Goal: Information Seeking & Learning: Learn about a topic

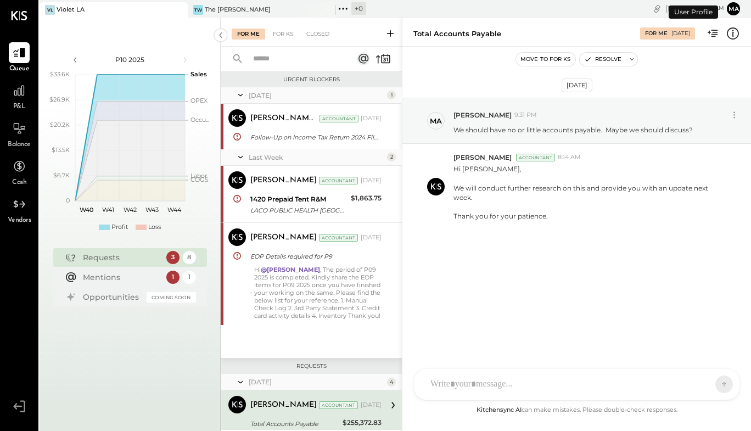
scroll to position [170, 0]
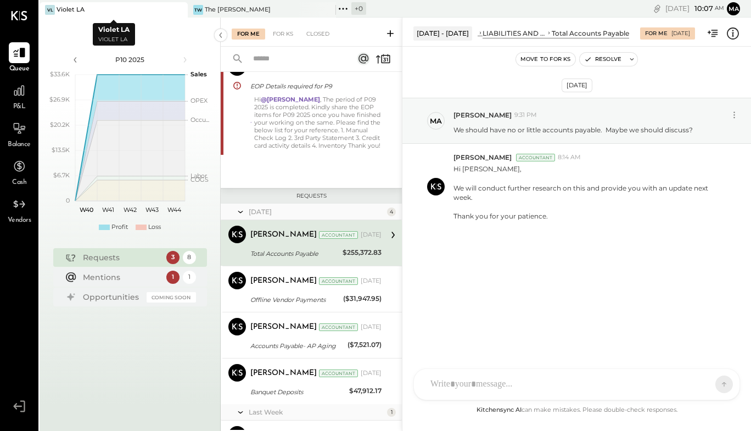
click at [128, 12] on div "VL Violet LA" at bounding box center [106, 10] width 132 height 10
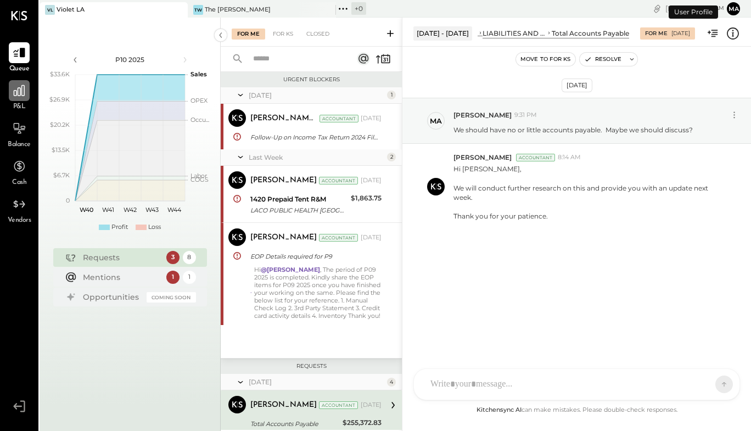
scroll to position [170, 0]
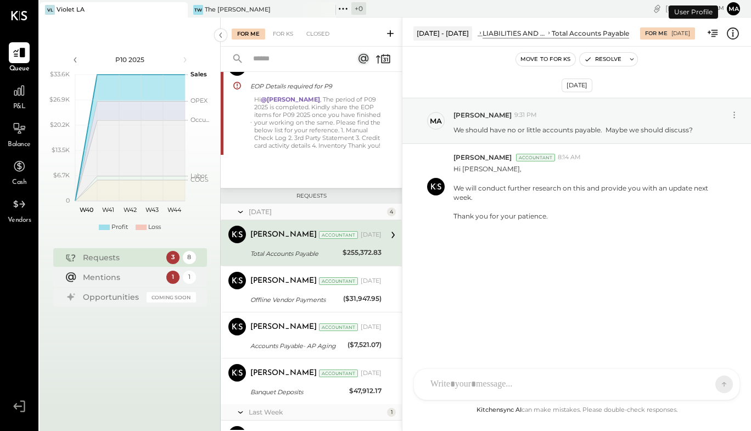
click at [19, 104] on span "P&L" at bounding box center [19, 107] width 13 height 10
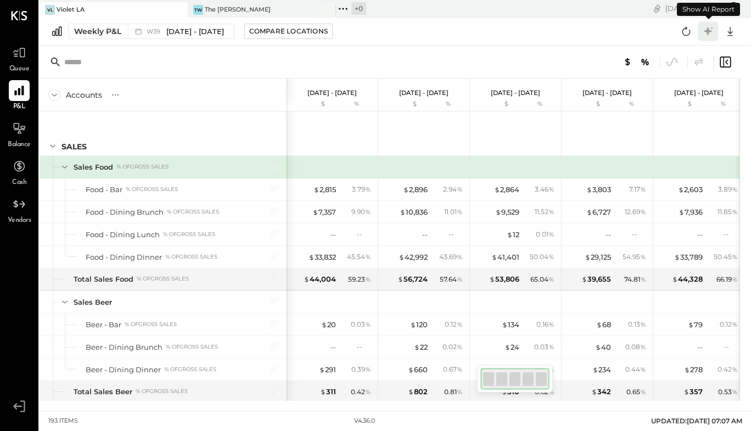
click at [707, 30] on icon at bounding box center [708, 31] width 8 height 8
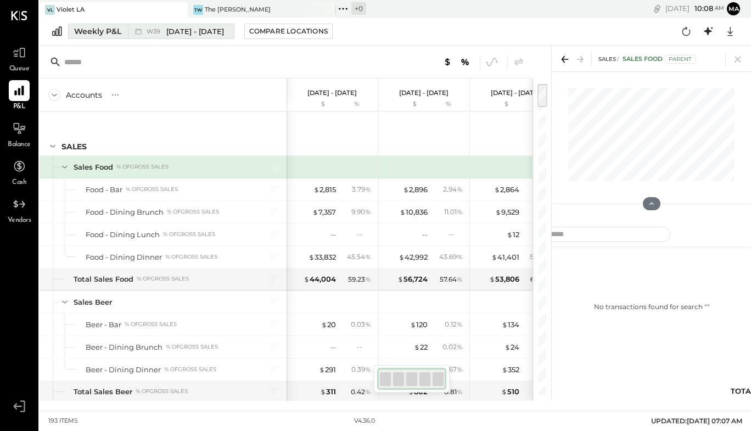
click at [98, 35] on div "Weekly P&L" at bounding box center [97, 31] width 47 height 11
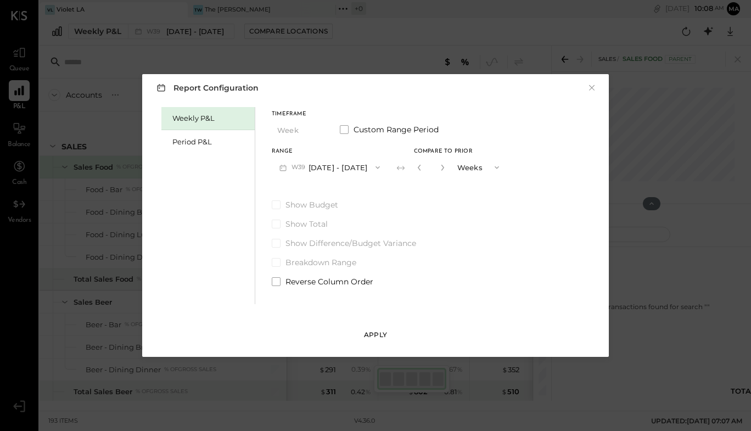
click at [381, 334] on div "Apply" at bounding box center [375, 334] width 23 height 9
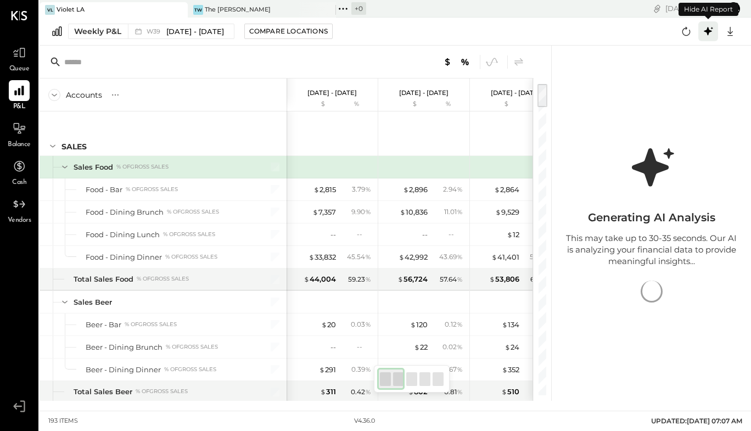
click at [708, 34] on icon at bounding box center [708, 31] width 8 height 8
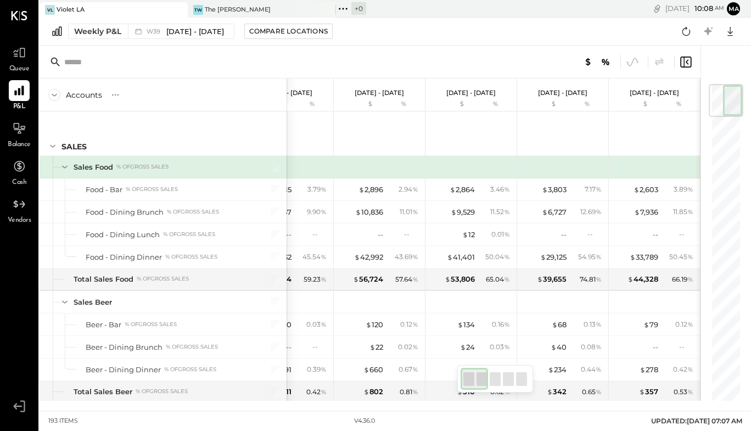
scroll to position [284, 0]
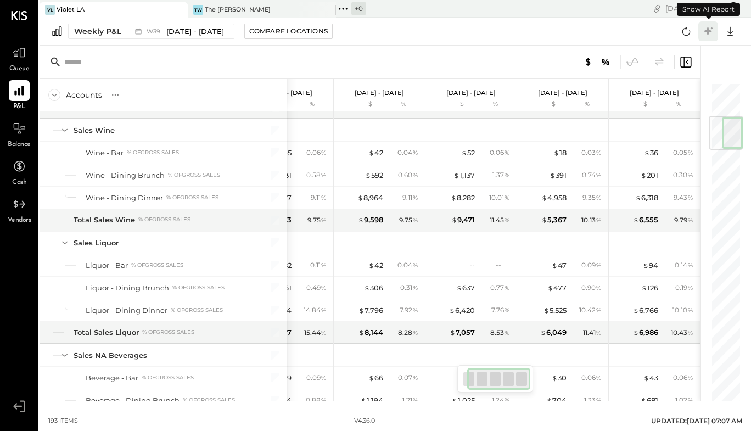
click at [704, 32] on icon at bounding box center [708, 31] width 14 height 14
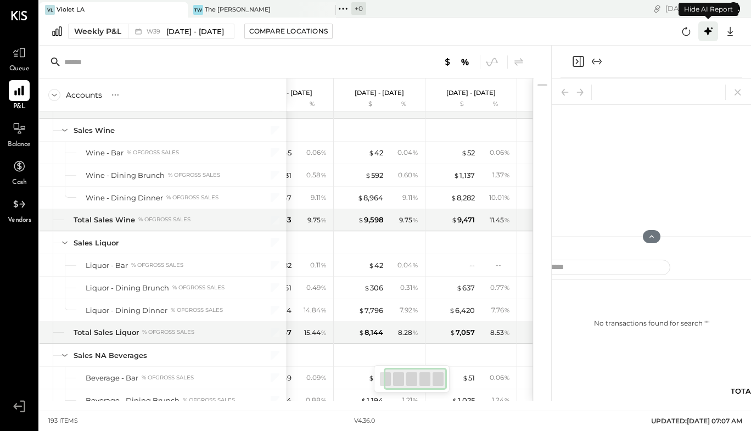
scroll to position [0, 35]
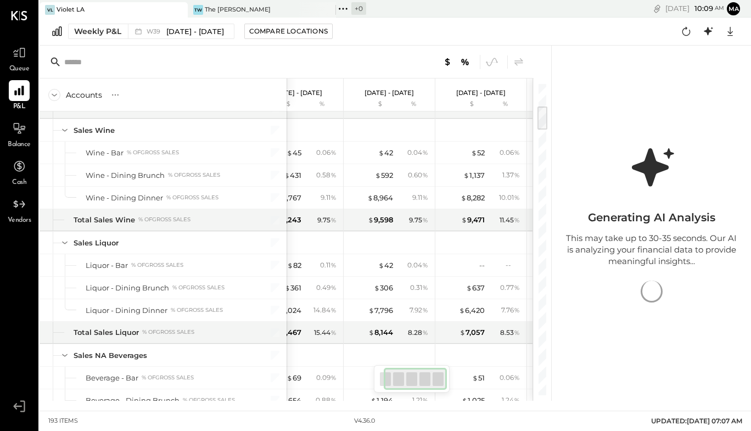
click at [375, 376] on div at bounding box center [412, 378] width 76 height 27
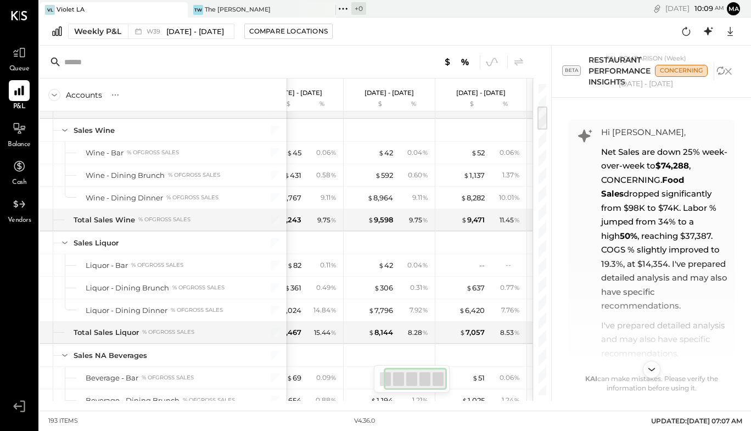
click at [746, 112] on div "KAI Report Analysis Hi [PERSON_NAME], Net Sales are down 25% week-over-week to …" at bounding box center [651, 249] width 199 height 303
drag, startPoint x: 746, startPoint y: 114, endPoint x: 746, endPoint y: 121, distance: 6.6
click at [746, 121] on div "KAI Report Analysis Hi [PERSON_NAME], Net Sales are down 25% week-over-week to …" at bounding box center [651, 249] width 199 height 303
click at [261, 10] on div "TW The [PERSON_NAME]" at bounding box center [254, 10] width 132 height 10
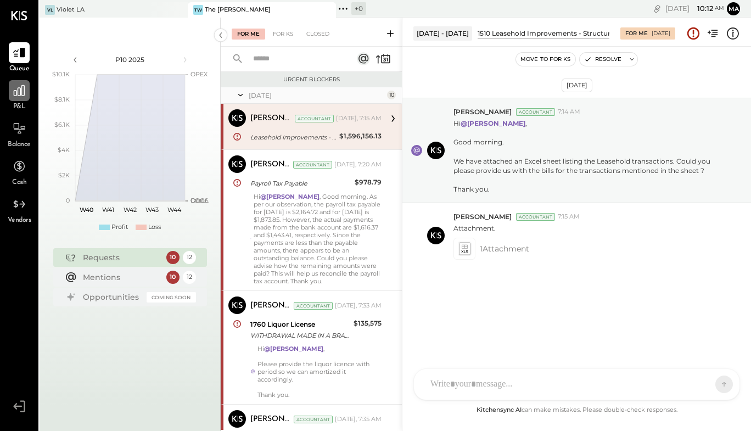
click at [15, 94] on icon at bounding box center [19, 90] width 14 height 14
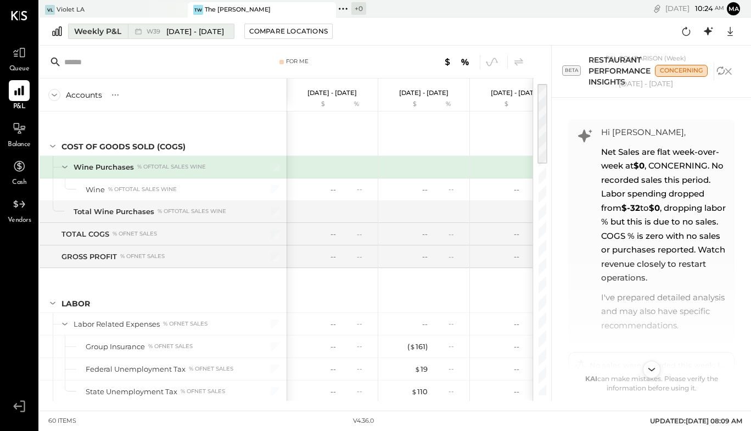
click at [194, 31] on span "[DATE] - [DATE]" at bounding box center [195, 31] width 58 height 10
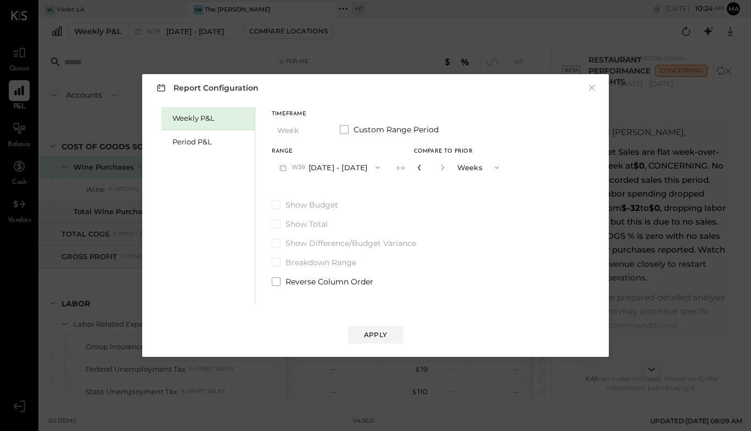
click at [422, 167] on icon "button" at bounding box center [419, 167] width 7 height 7
type input "*"
click at [422, 167] on icon "button" at bounding box center [419, 167] width 7 height 7
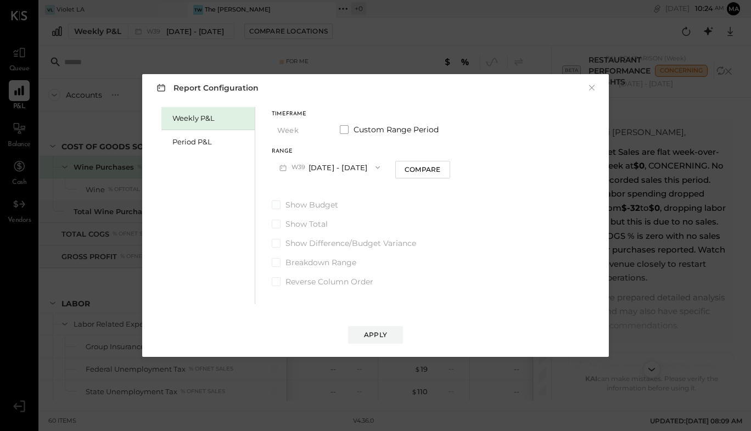
click at [422, 199] on label "Show Budget" at bounding box center [361, 204] width 178 height 11
click at [214, 173] on div "Weekly P&L Period P&L" at bounding box center [208, 205] width 94 height 197
click at [346, 128] on span at bounding box center [344, 129] width 9 height 9
click at [383, 329] on button "Apply" at bounding box center [375, 335] width 55 height 18
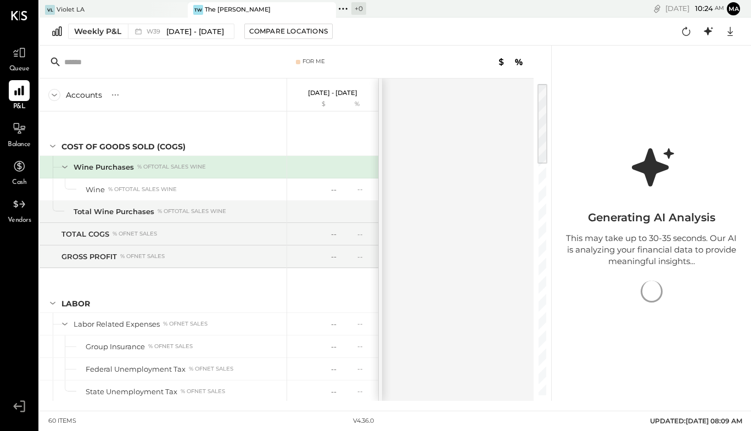
click at [545, 88] on div at bounding box center [542, 124] width 10 height 80
click at [119, 9] on div "VL Violet LA" at bounding box center [106, 10] width 132 height 10
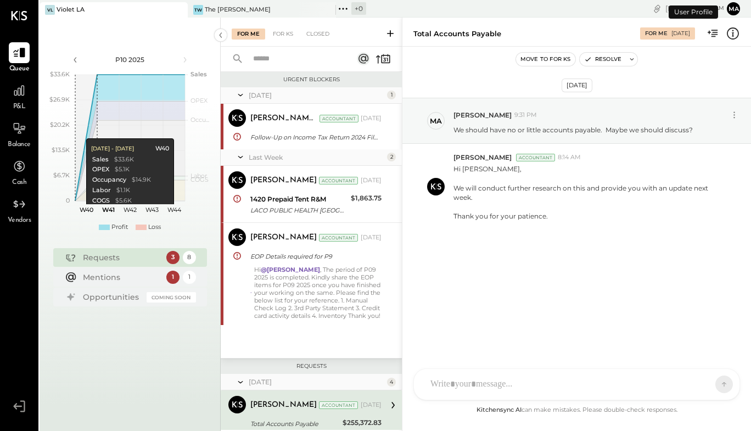
scroll to position [170, 0]
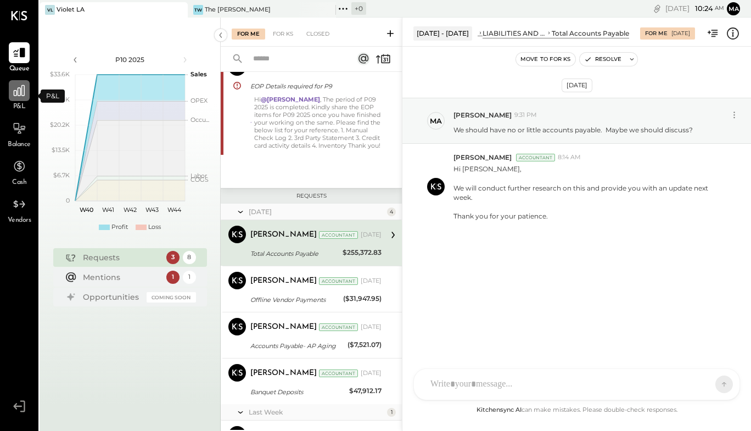
click at [20, 92] on icon at bounding box center [19, 90] width 11 height 11
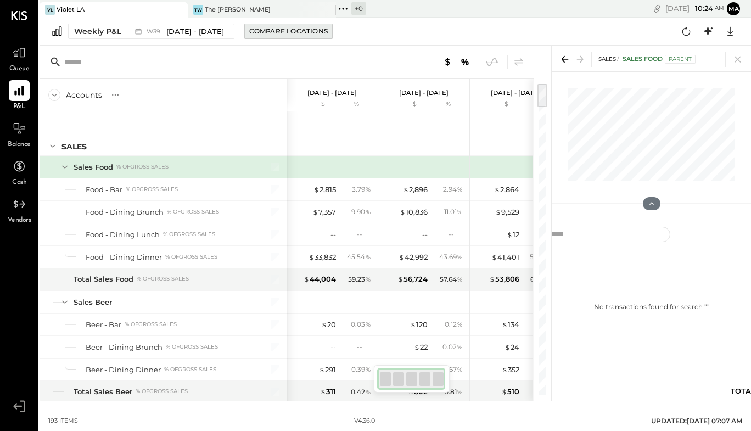
click at [263, 36] on div "Compare Locations" at bounding box center [288, 30] width 78 height 9
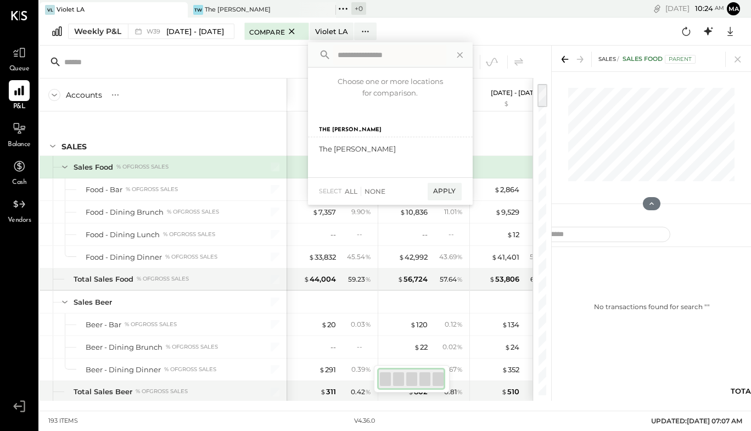
click at [120, 12] on div "VL Violet LA" at bounding box center [106, 10] width 132 height 10
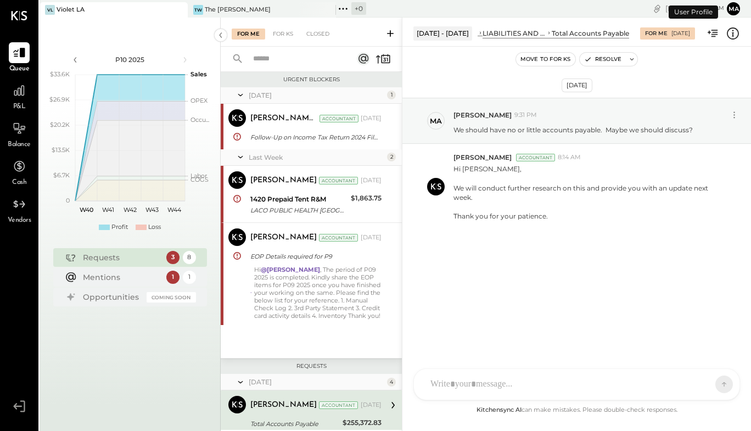
scroll to position [170, 0]
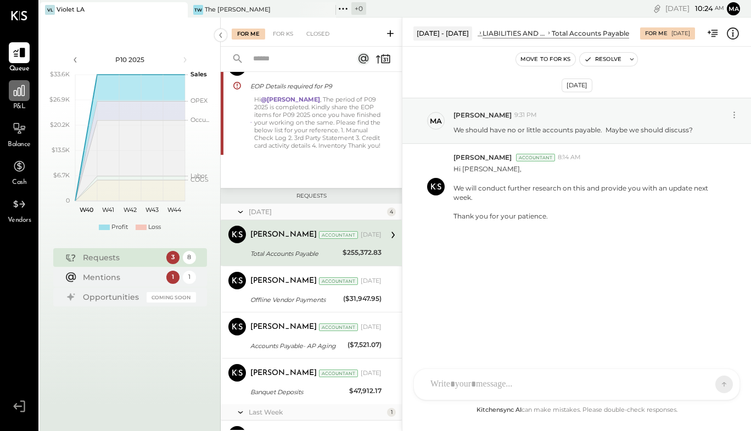
click at [19, 97] on icon at bounding box center [19, 90] width 14 height 14
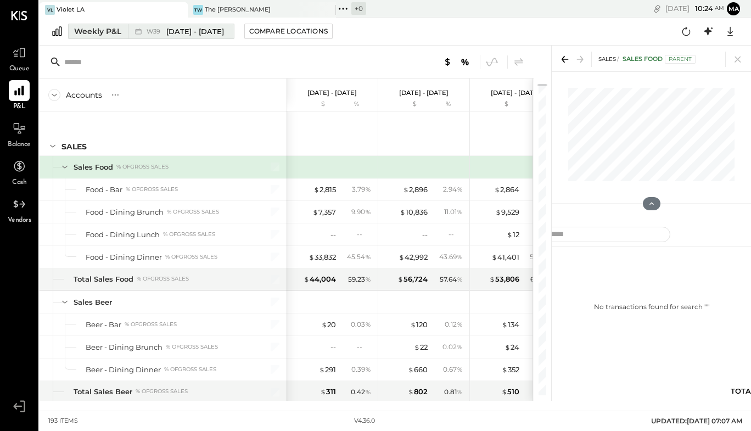
click at [212, 37] on div "W39 [DATE] - [DATE]" at bounding box center [178, 31] width 100 height 14
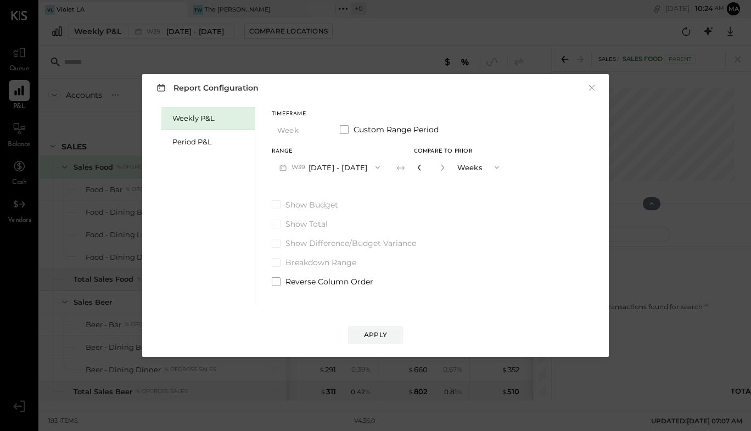
click at [420, 170] on icon "button" at bounding box center [419, 168] width 3 height 6
click at [422, 169] on icon "button" at bounding box center [419, 167] width 7 height 7
type input "*"
click at [422, 169] on icon "button" at bounding box center [419, 167] width 7 height 7
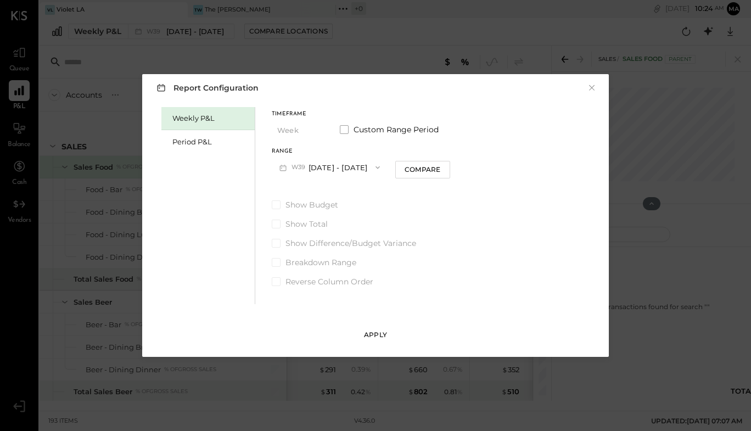
click at [385, 335] on div "Apply" at bounding box center [375, 334] width 23 height 9
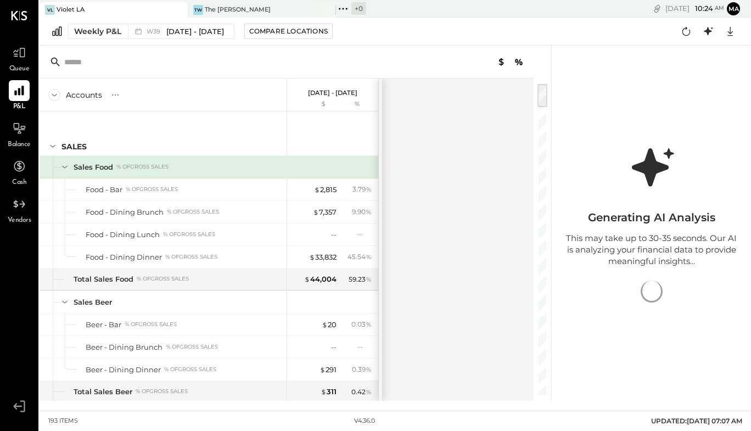
drag, startPoint x: 384, startPoint y: 106, endPoint x: 441, endPoint y: 97, distance: 58.4
click at [386, 135] on div "Accounts S % GL [DATE] - [DATE] $ % SALES Sales Food % of GROSS SALES Food - Ba…" at bounding box center [288, 239] width 496 height 322
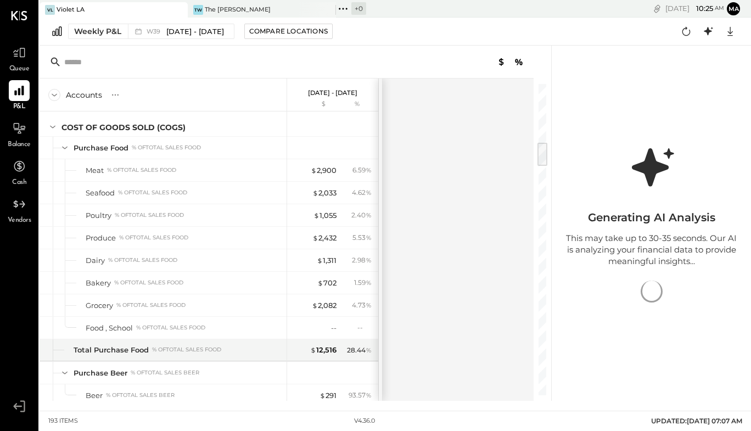
scroll to position [697, 0]
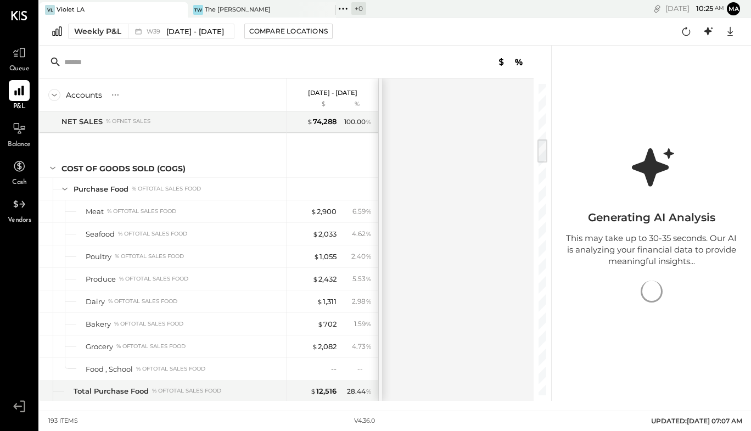
drag, startPoint x: 544, startPoint y: 97, endPoint x: 562, endPoint y: 153, distance: 58.3
click at [562, 153] on div "Accounts S % GL [DATE] - [DATE] $ % SALES Sales Food % of GROSS SALES Food - Ba…" at bounding box center [395, 223] width 711 height 355
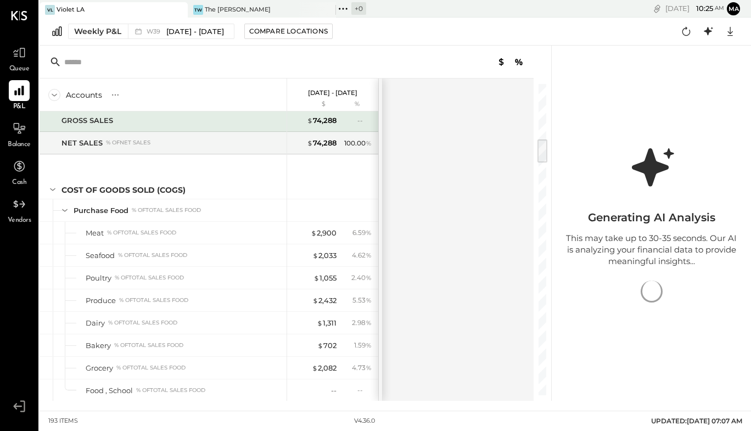
scroll to position [659, 0]
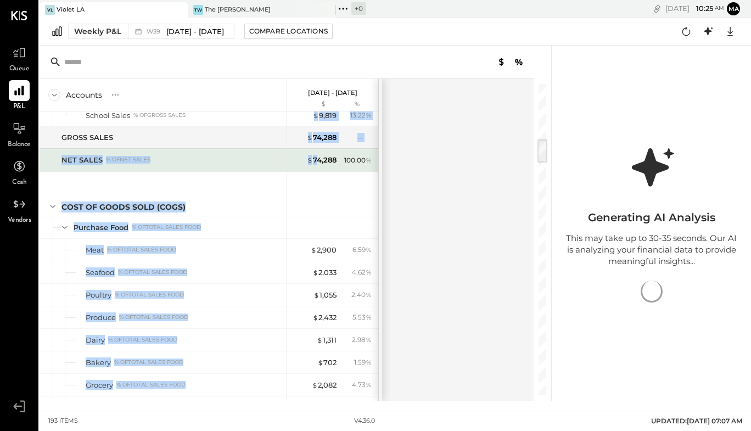
drag, startPoint x: 61, startPoint y: 117, endPoint x: 317, endPoint y: 153, distance: 258.2
click at [317, 153] on div "SALES Sales Food % of GROSS SALES Food - Bar % of GROSS SALES Food - Dining Bru…" at bounding box center [209, 255] width 339 height 289
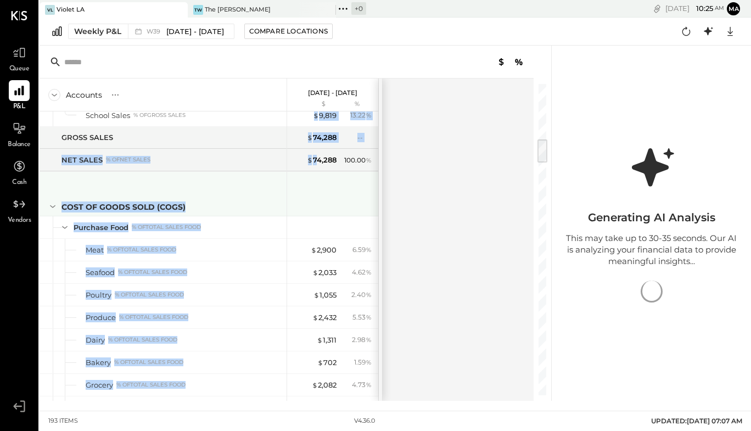
click at [241, 181] on div "COST OF GOODS SOLD (COGS)" at bounding box center [163, 194] width 247 height 44
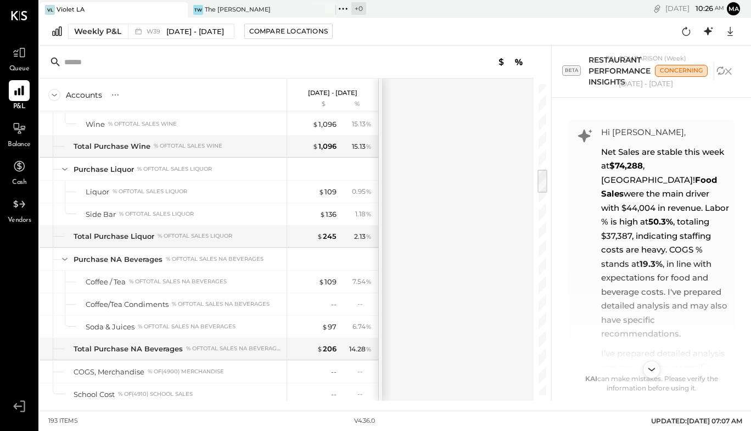
scroll to position [1478, 0]
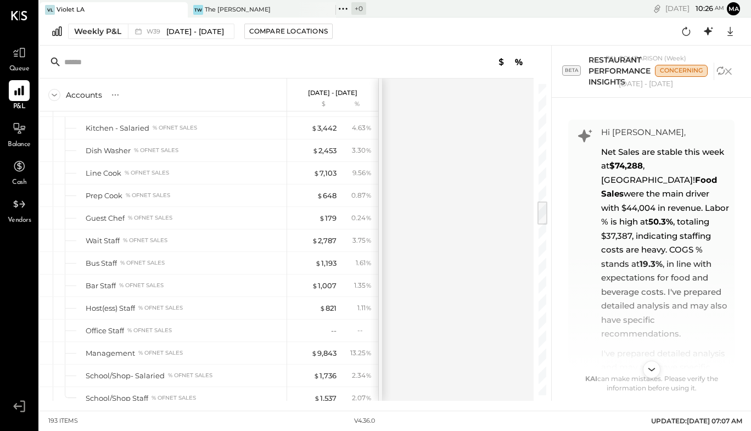
click at [535, 245] on div "Accounts S % GL [DATE] - [DATE] $ % SALES Sales Food % of GROSS SALES Food - Ba…" at bounding box center [288, 239] width 496 height 322
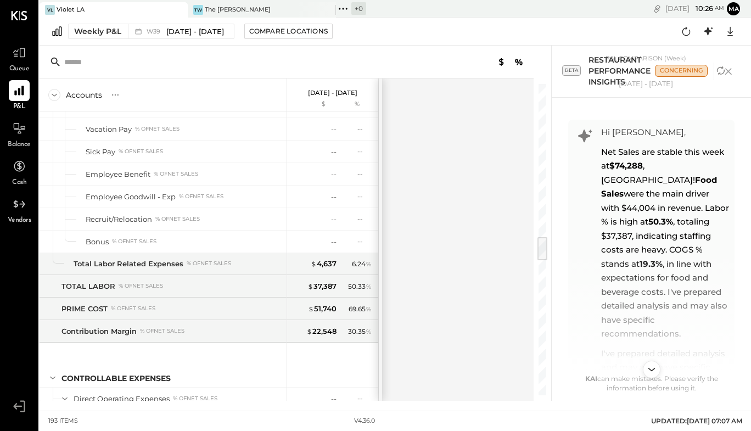
click at [538, 283] on div at bounding box center [542, 239] width 10 height 311
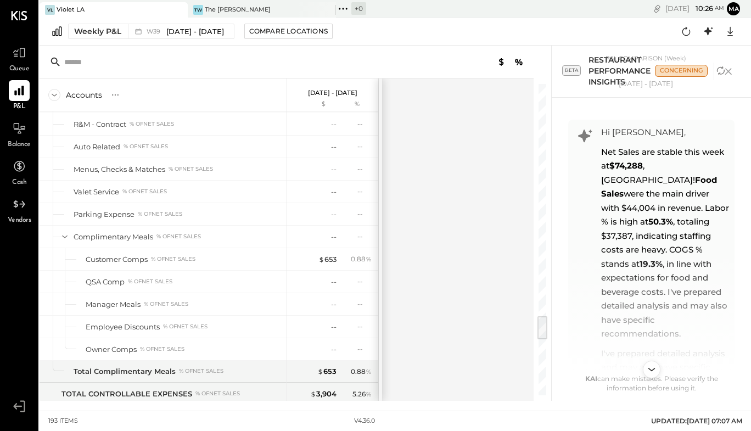
scroll to position [2334, 0]
